Goal: Task Accomplishment & Management: Complete application form

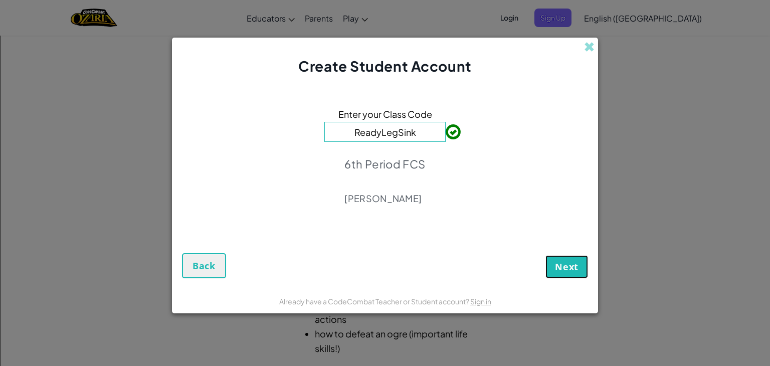
click at [573, 270] on span "Next" at bounding box center [567, 267] width 24 height 12
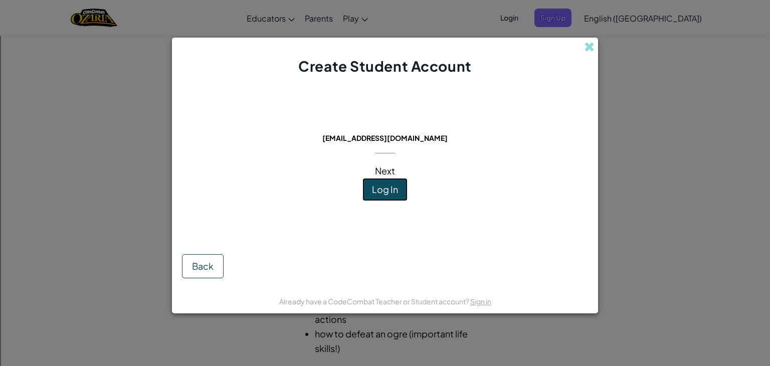
click at [403, 188] on button "Log In" at bounding box center [384, 189] width 45 height 23
